Goal: Information Seeking & Learning: Learn about a topic

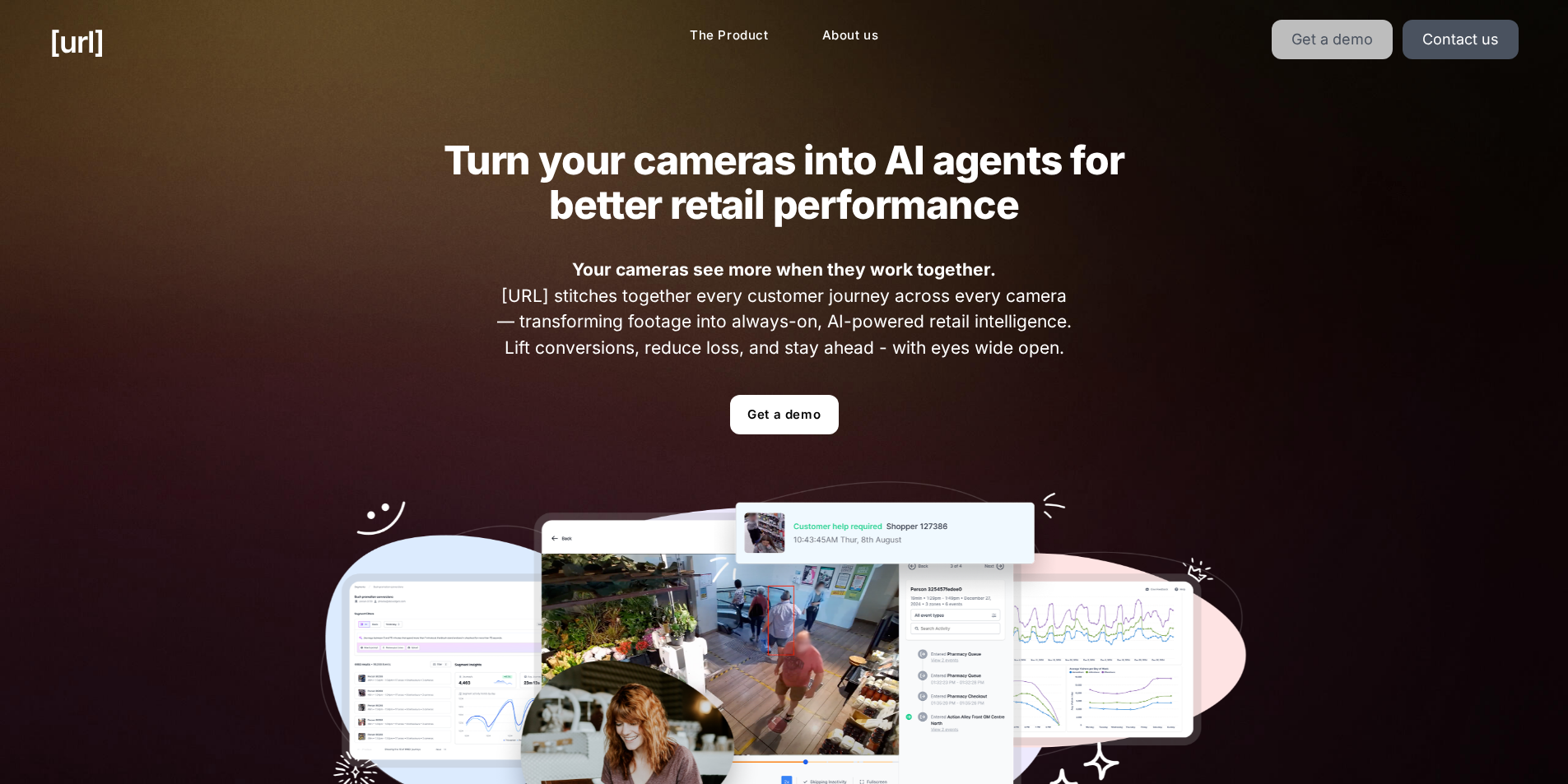
click at [1383, 42] on link "Get a demo" at bounding box center [1332, 40] width 121 height 40
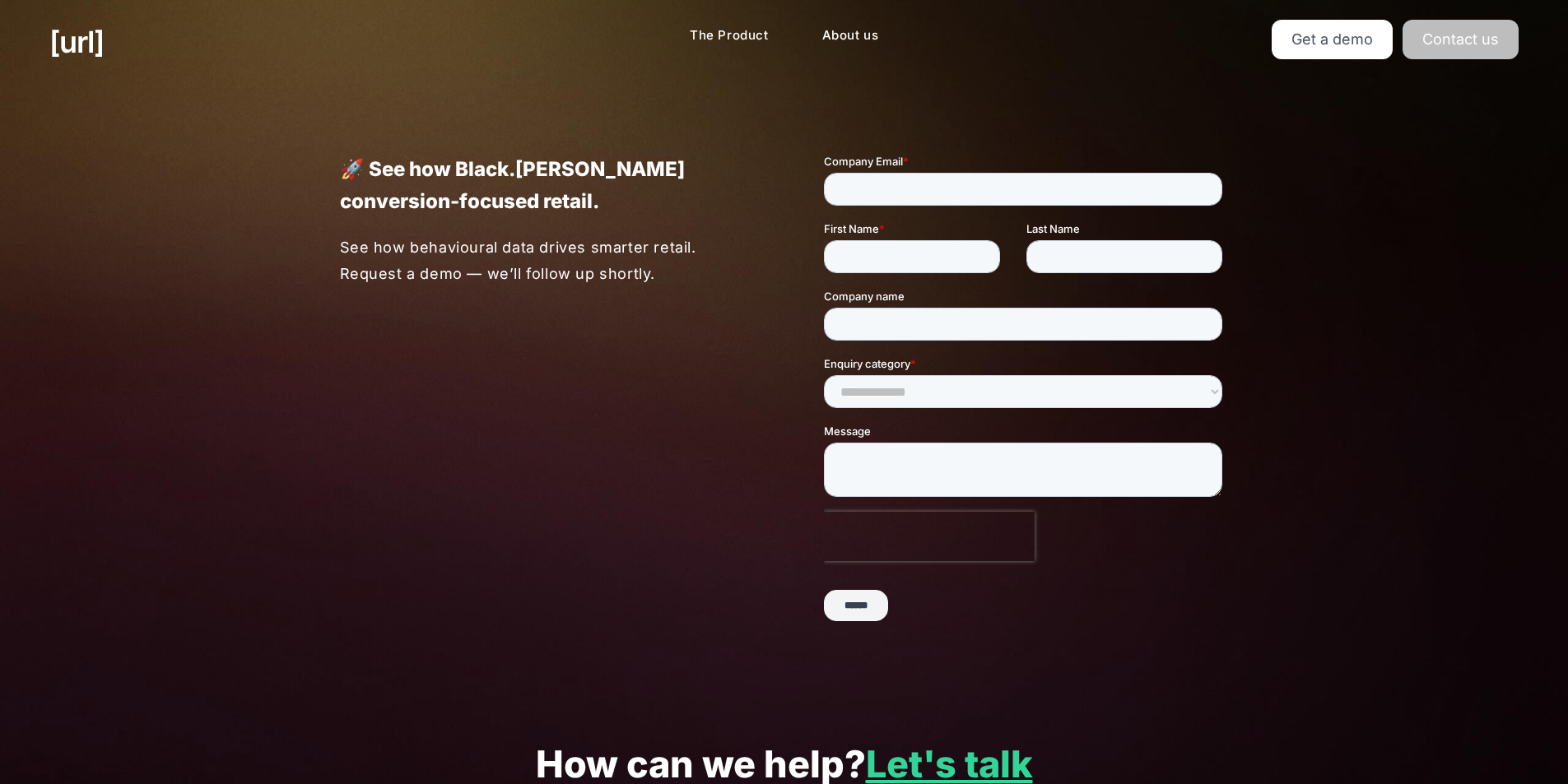
click at [1438, 47] on link "Contact us" at bounding box center [1461, 40] width 116 height 40
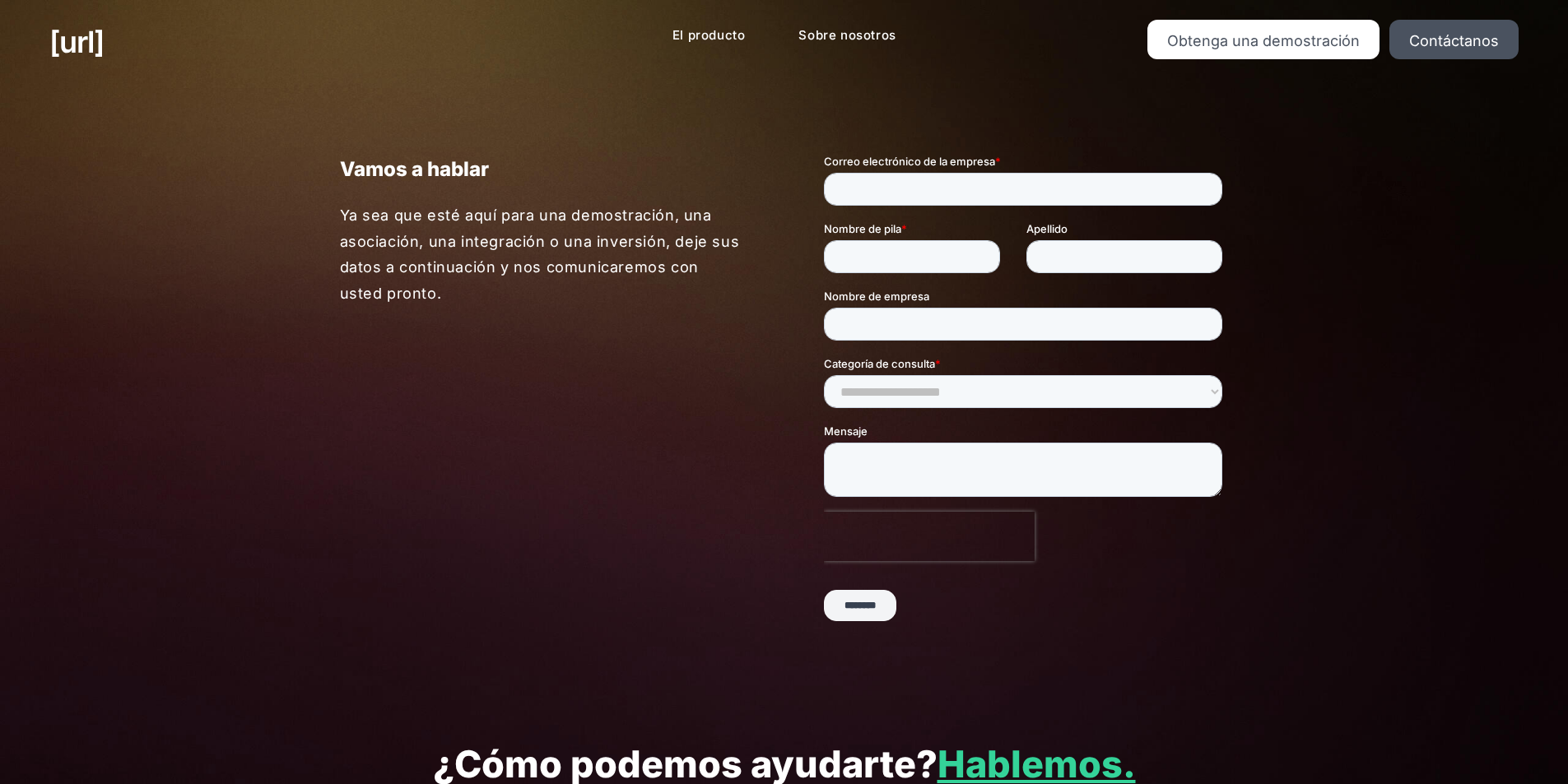
click at [734, 134] on div "Vamos a hablar Ya sea que esté aquí para una demostración, una asociación, una …" at bounding box center [784, 394] width 988 height 621
click at [709, 29] on font "El producto" at bounding box center [709, 35] width 73 height 16
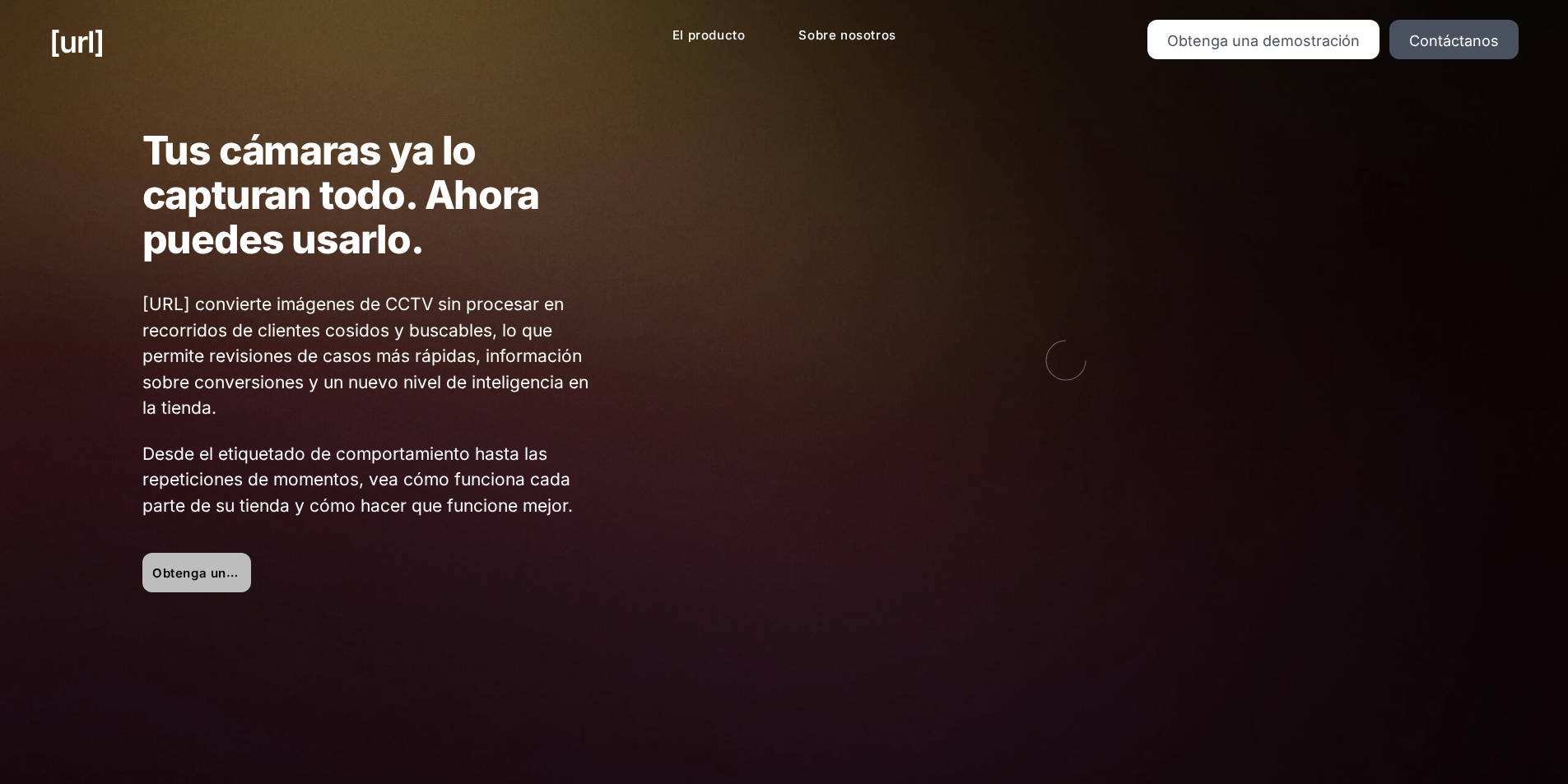
click at [223, 567] on font "Obtenga una demostración" at bounding box center [238, 572] width 173 height 17
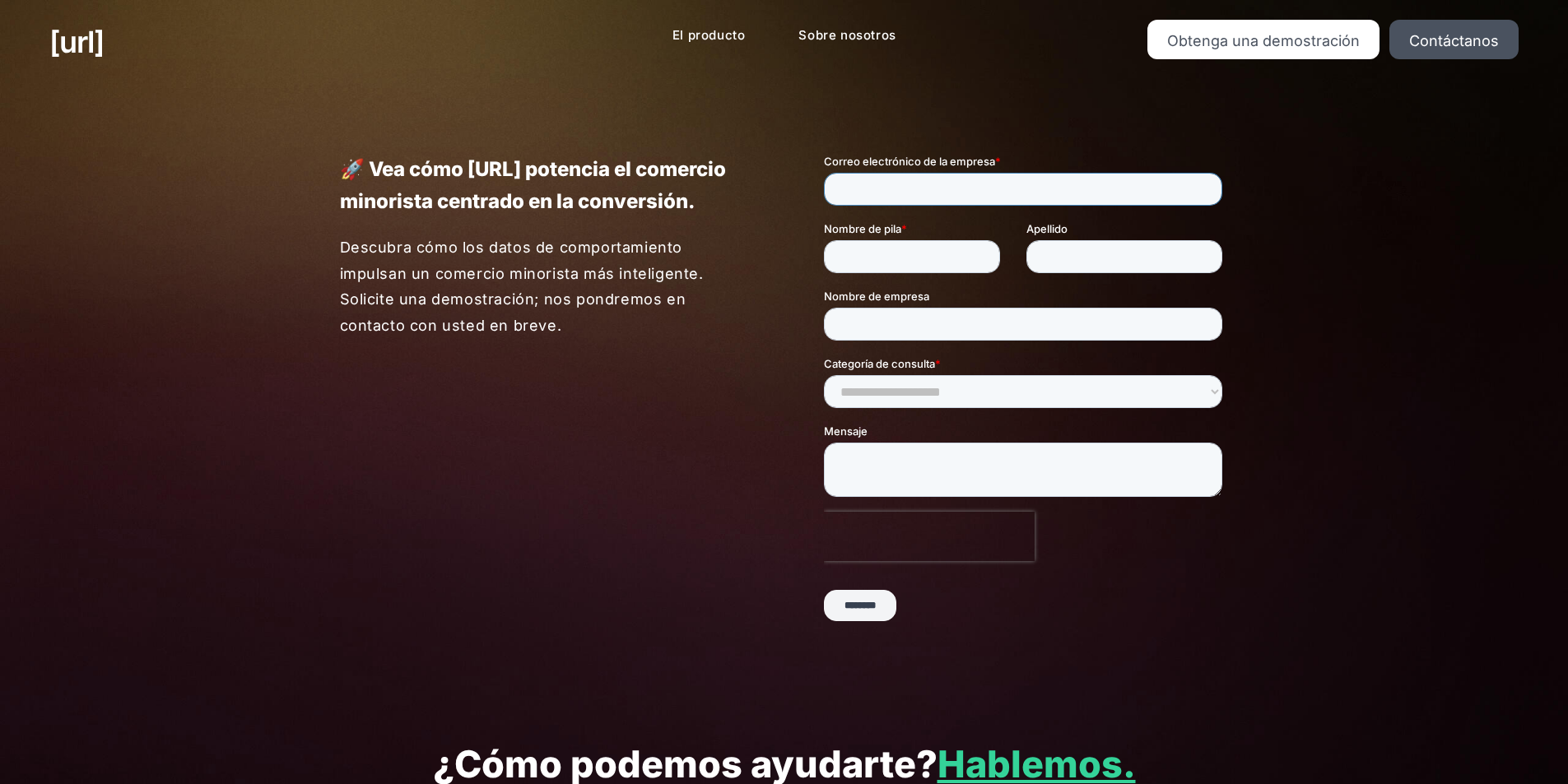
click at [905, 180] on input "Correo electrónico de la empresa *" at bounding box center [1023, 189] width 398 height 33
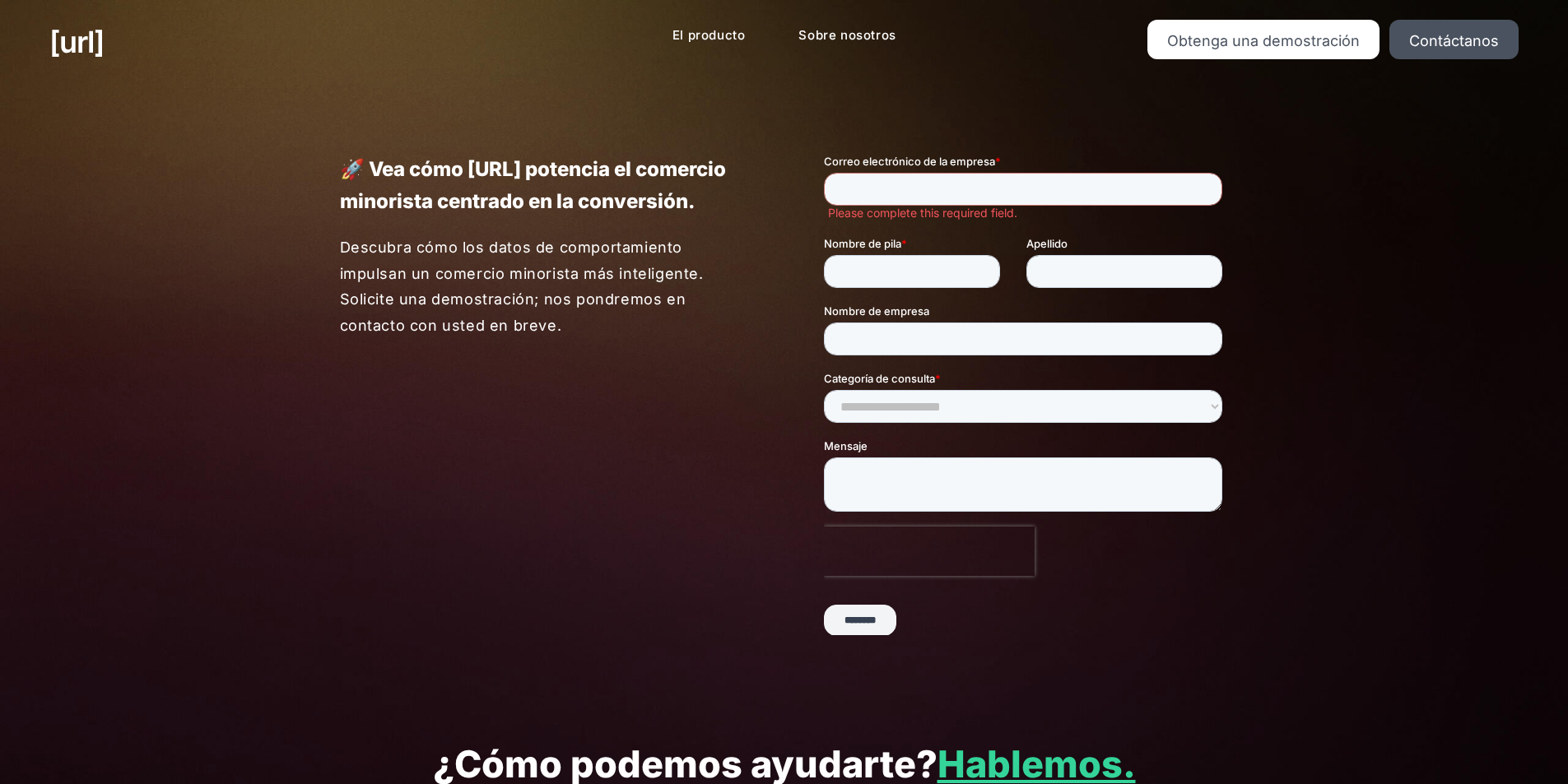
click at [743, 205] on p "🚀 Vea cómo [URL] potencia el comercio minorista centrado en la conversión." at bounding box center [543, 184] width 405 height 64
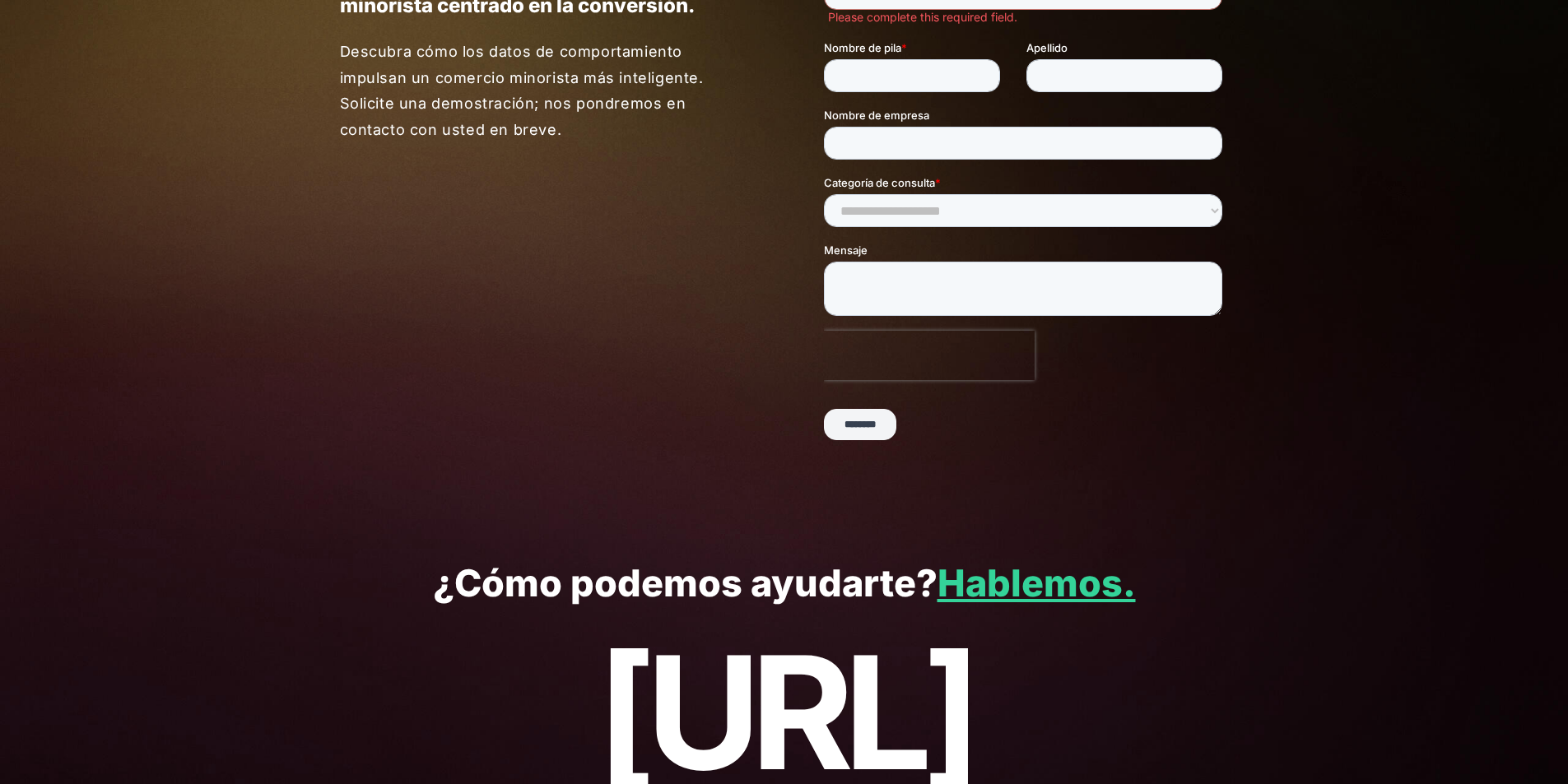
scroll to position [323, 0]
